Goal: Task Accomplishment & Management: Complete application form

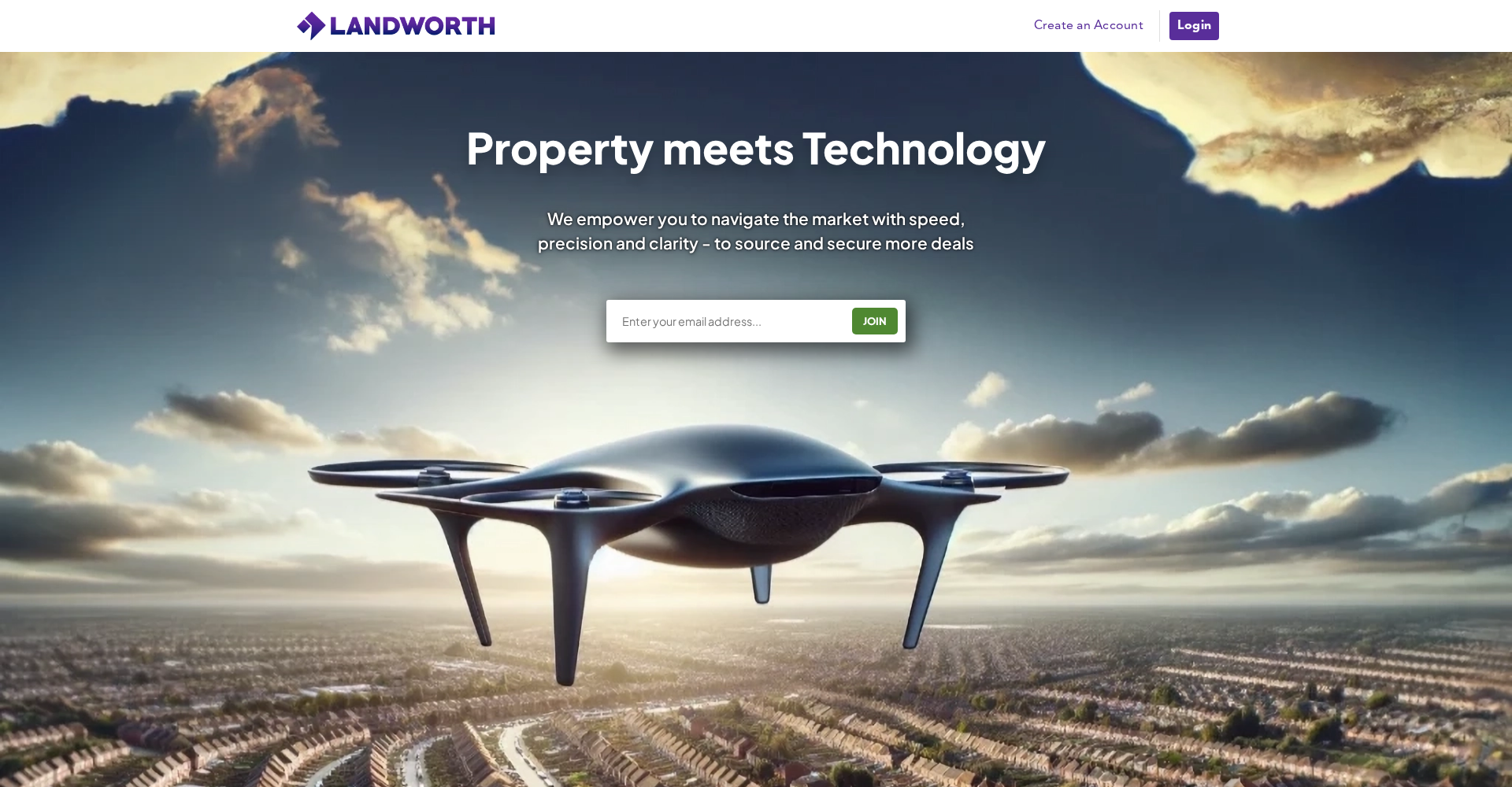
click at [718, 306] on div "JOIN" at bounding box center [755, 320] width 299 height 42
click at [718, 322] on input "text" at bounding box center [730, 321] width 220 height 16
type input "[PERSON_NAME][EMAIL_ADDRESS][DOMAIN_NAME]"
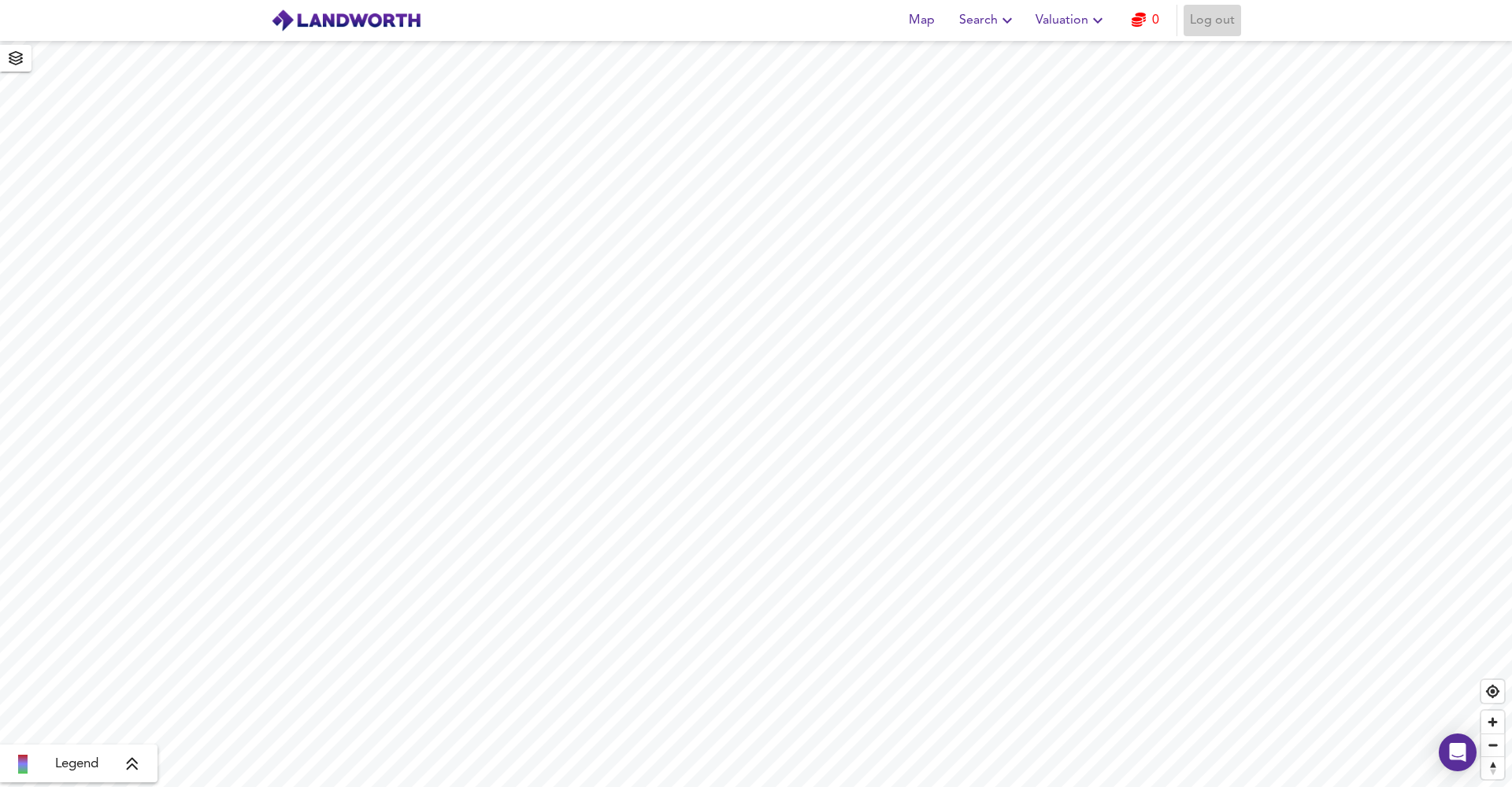
click at [1203, 22] on span "Log out" at bounding box center [1212, 21] width 45 height 22
click at [1152, 22] on span "Sign Up" at bounding box center [1148, 21] width 45 height 22
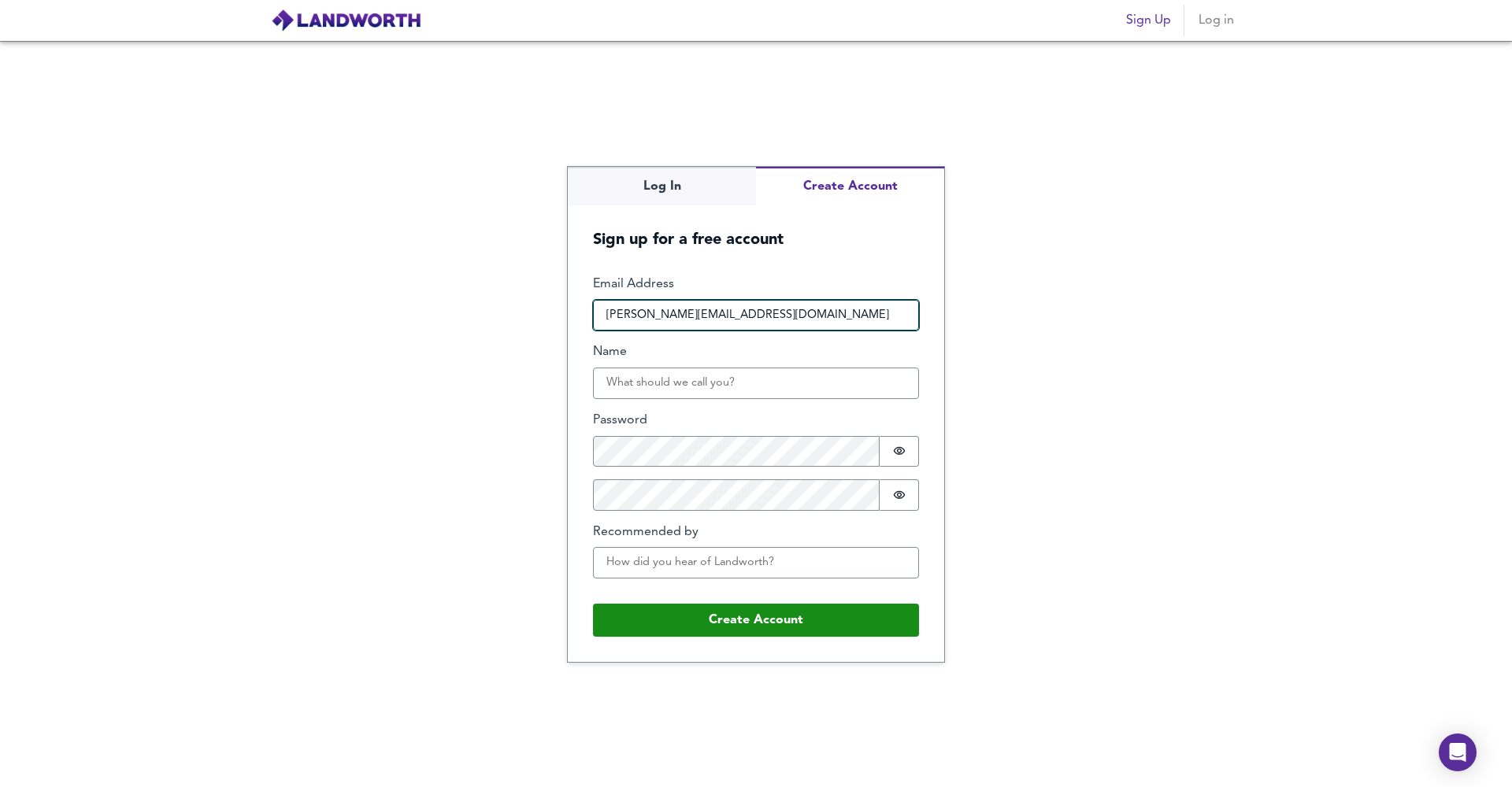
type input "danny.healey07@gmail.com"
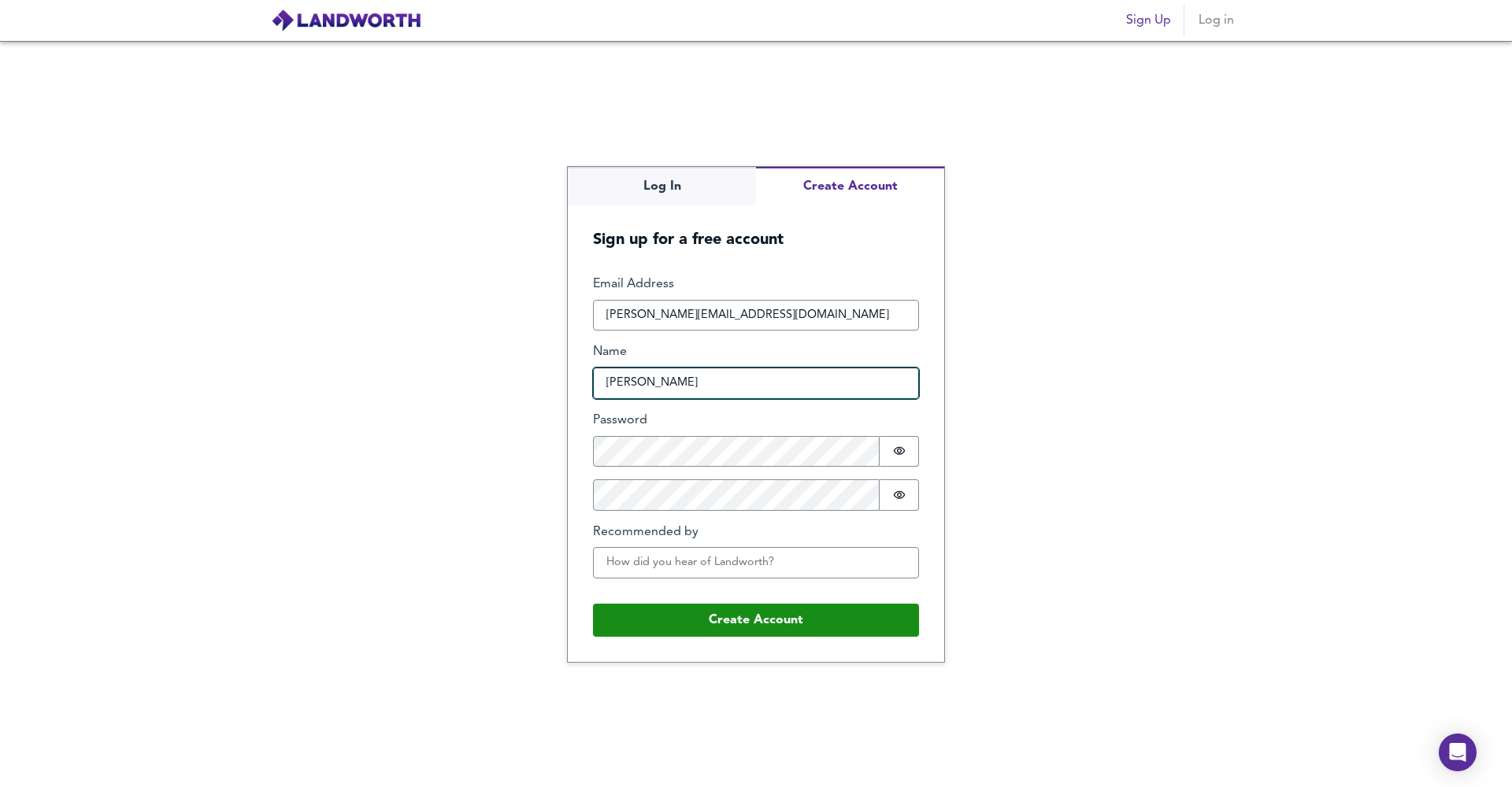
type input "Danny"
click at [1023, 477] on div "Log In Create Account Sign up for a free account Email Address danny.healey07@g…" at bounding box center [756, 415] width 1512 height 747
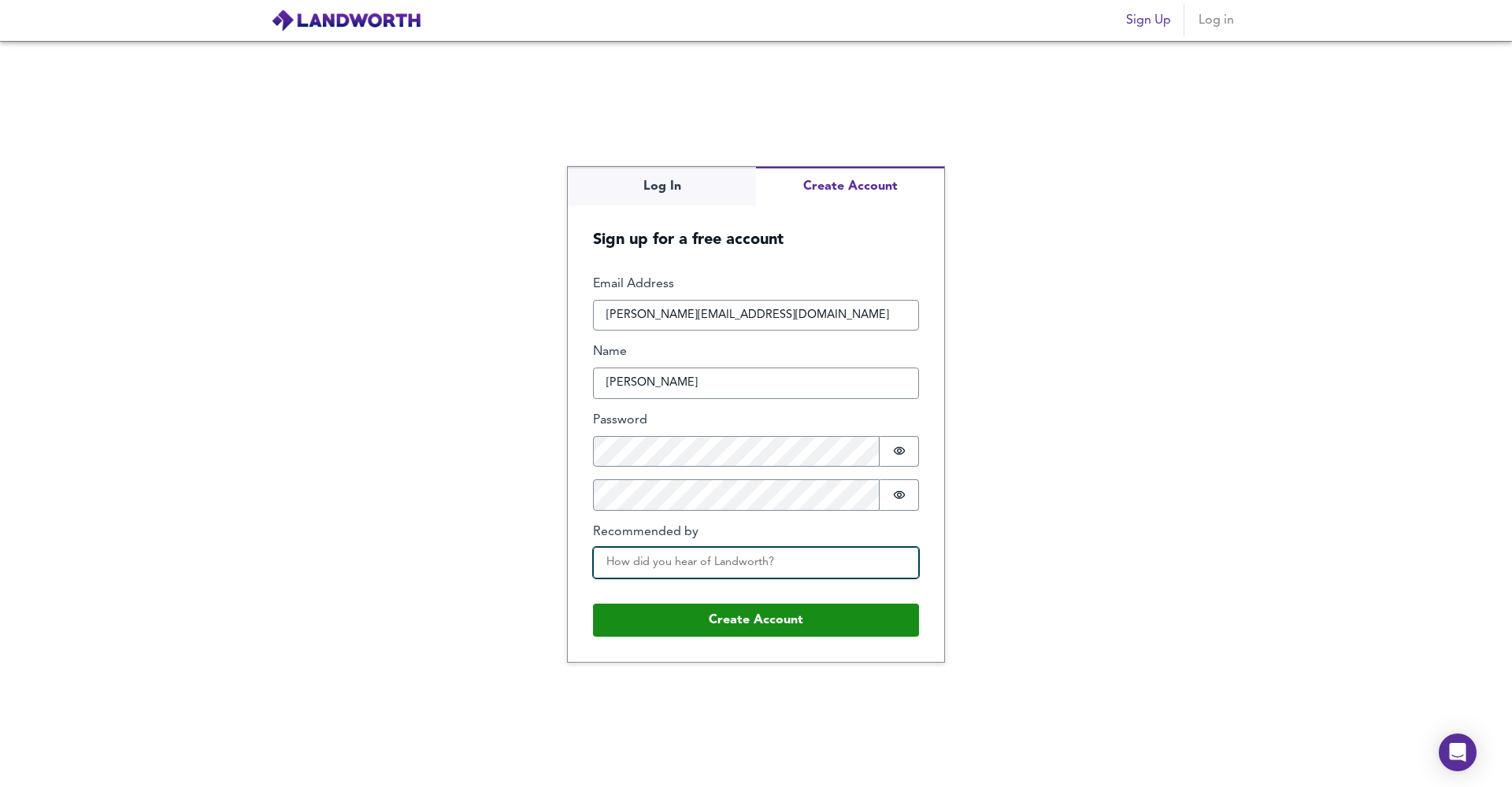
click at [711, 562] on input "Recommended by" at bounding box center [756, 563] width 326 height 31
type input "friend"
click at [741, 635] on form "Email Address danny.healey07@gmail.com Name Danny Password Password is hidden C…" at bounding box center [755, 456] width 376 height 412
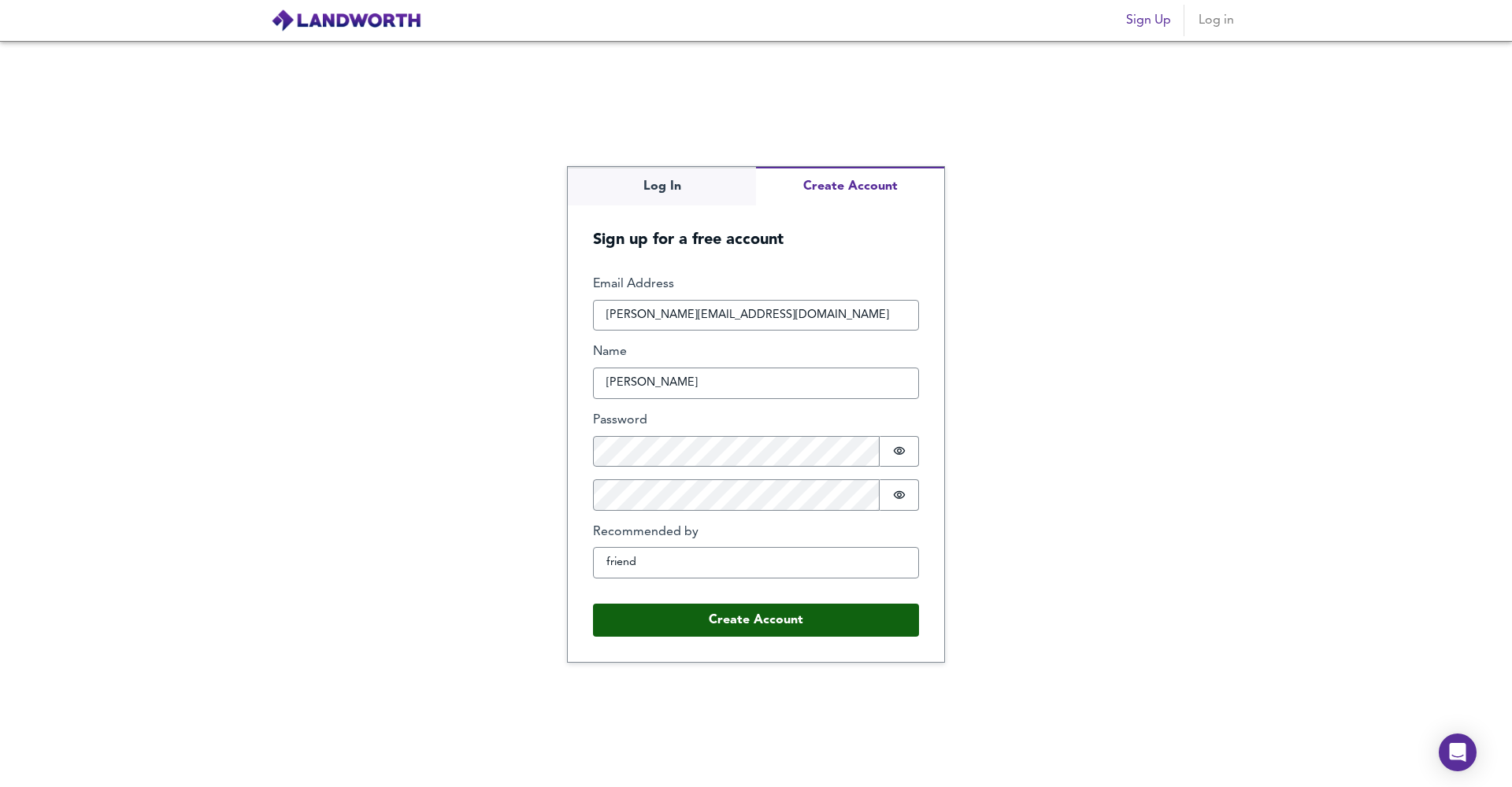
click at [782, 621] on button "Create Account" at bounding box center [756, 620] width 326 height 33
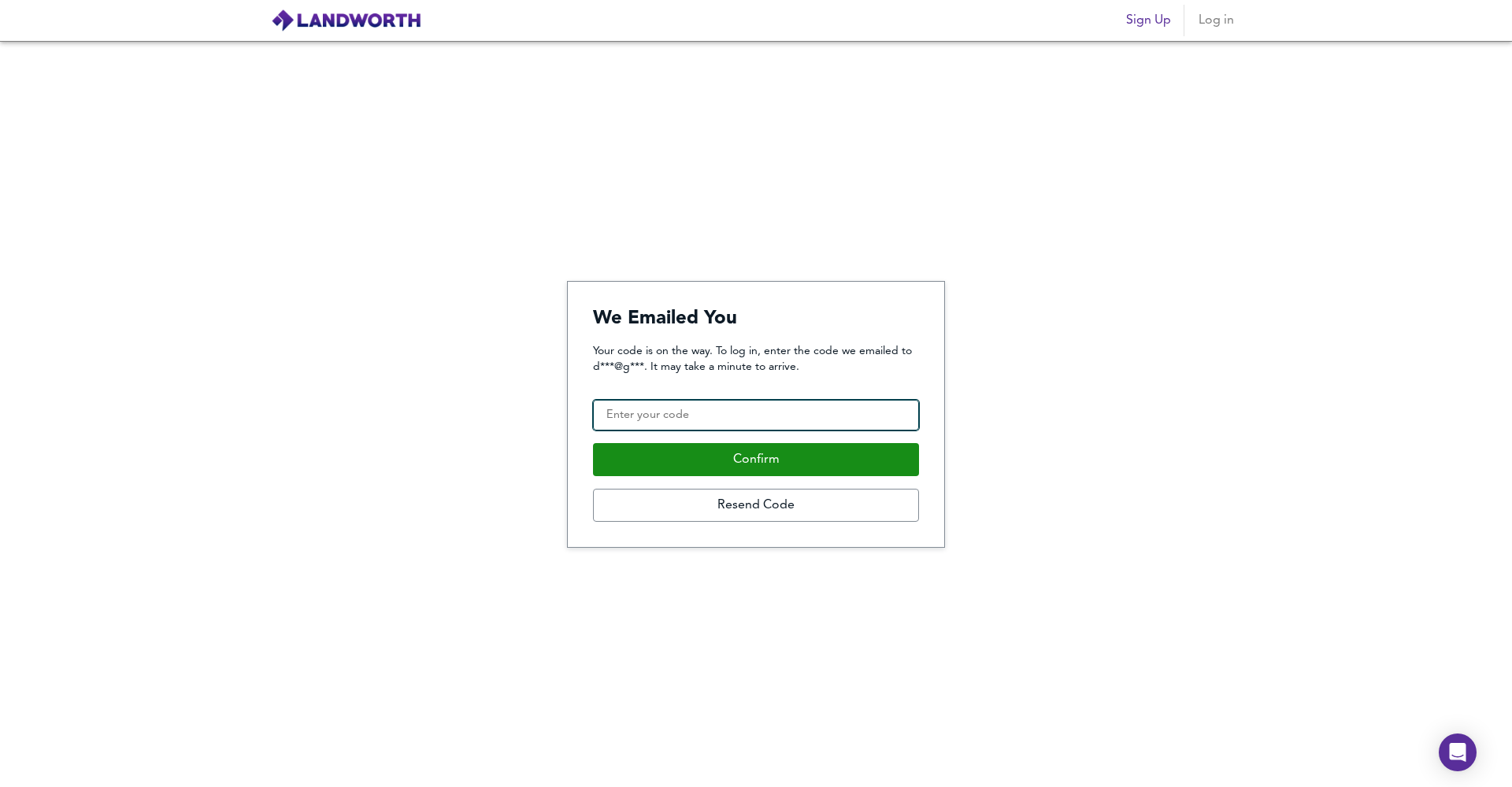
click at [744, 419] on input "Confirmation Code" at bounding box center [756, 415] width 326 height 31
paste input "159851"
type input "159851"
click at [756, 459] on button "Confirm" at bounding box center [756, 459] width 326 height 33
